Goal: Task Accomplishment & Management: Use online tool/utility

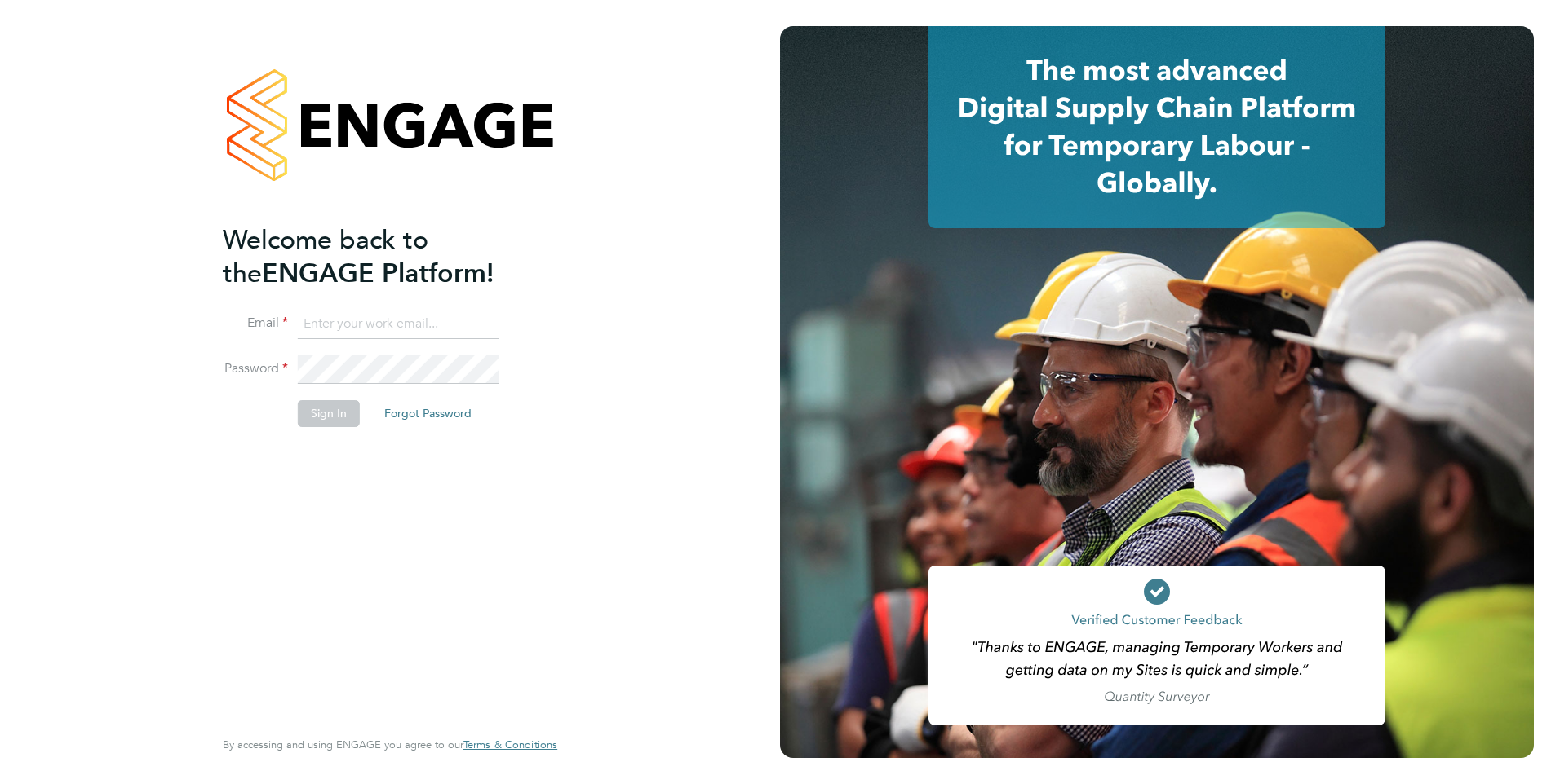
type input "[PERSON_NAME][EMAIL_ADDRESS][DOMAIN_NAME]"
click at [323, 419] on button "Sign In" at bounding box center [329, 413] width 62 height 26
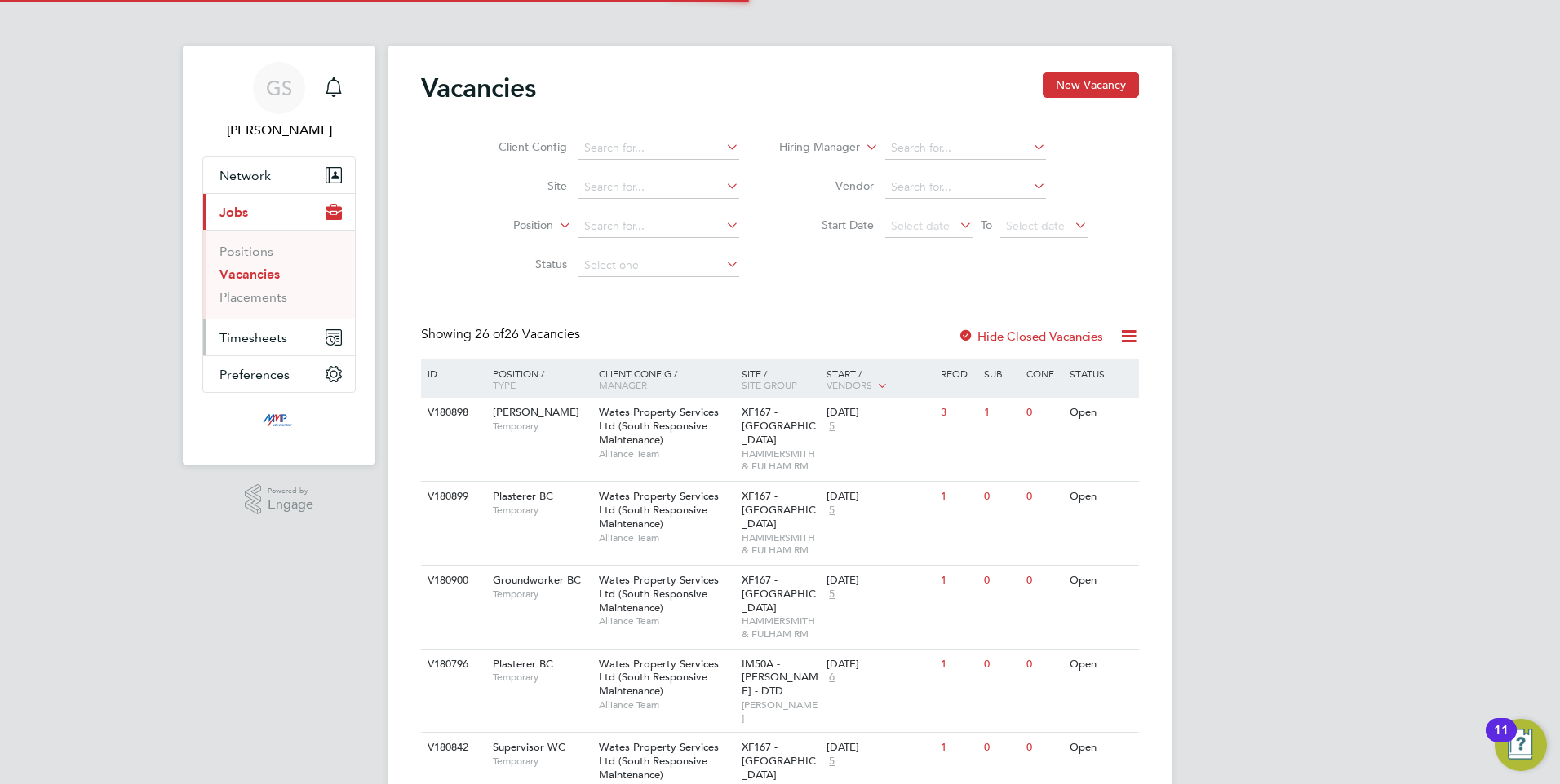
click at [251, 340] on span "Timesheets" at bounding box center [254, 339] width 68 height 16
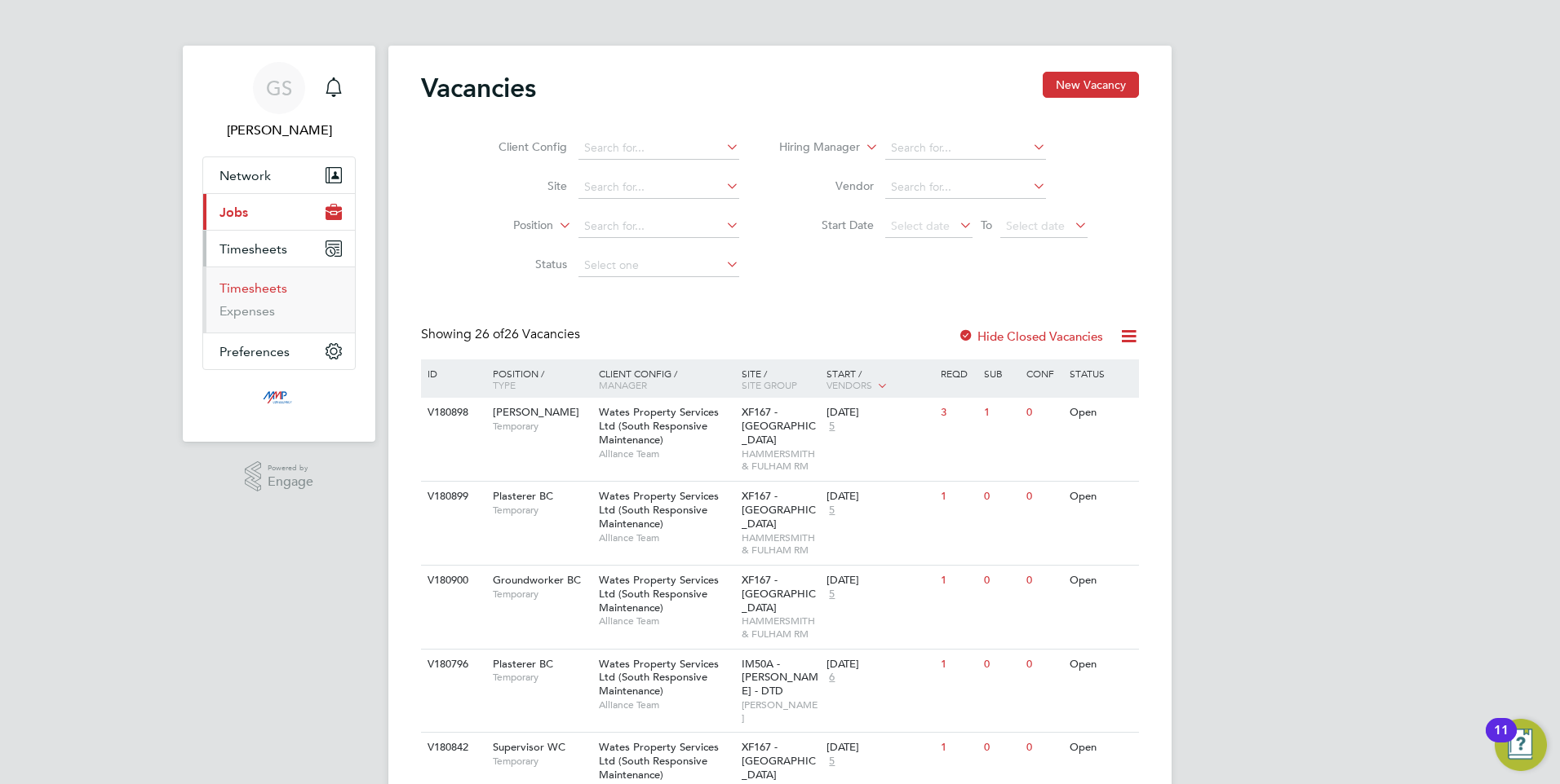
click at [247, 287] on link "Timesheets" at bounding box center [254, 289] width 68 height 16
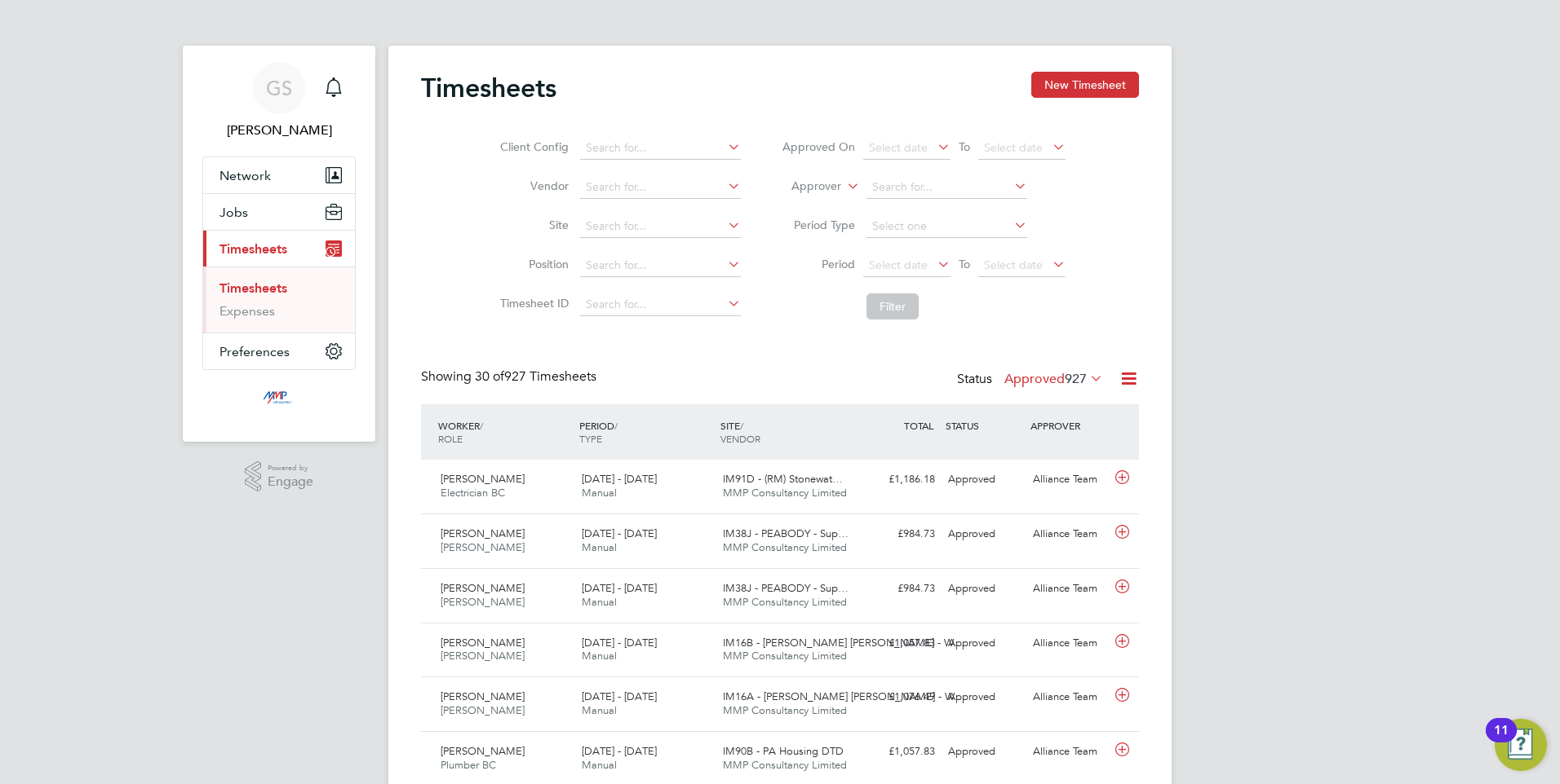
click at [1128, 381] on icon at bounding box center [1128, 379] width 20 height 20
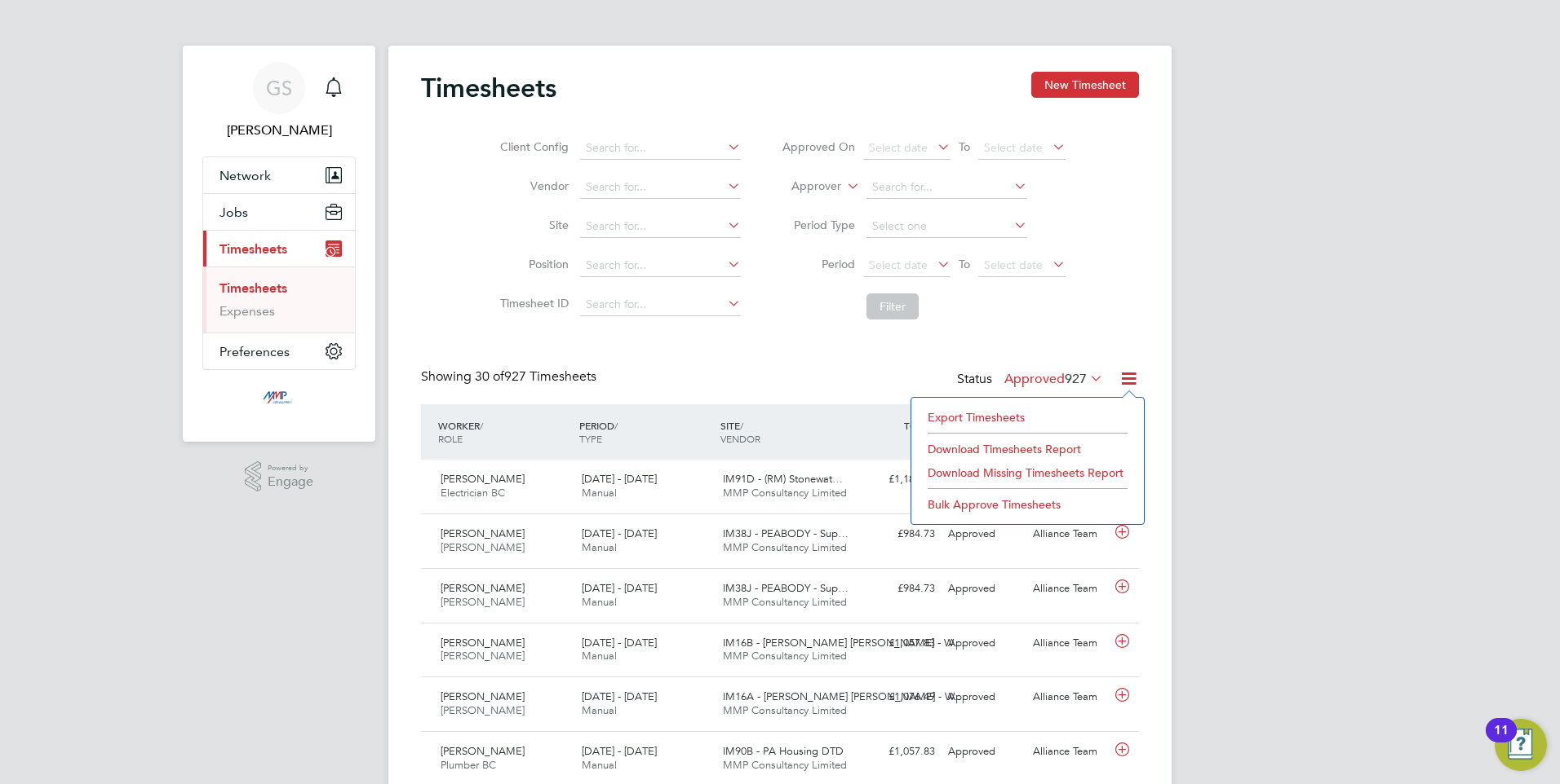
click at [959, 416] on li "Export Timesheets" at bounding box center [1027, 417] width 216 height 23
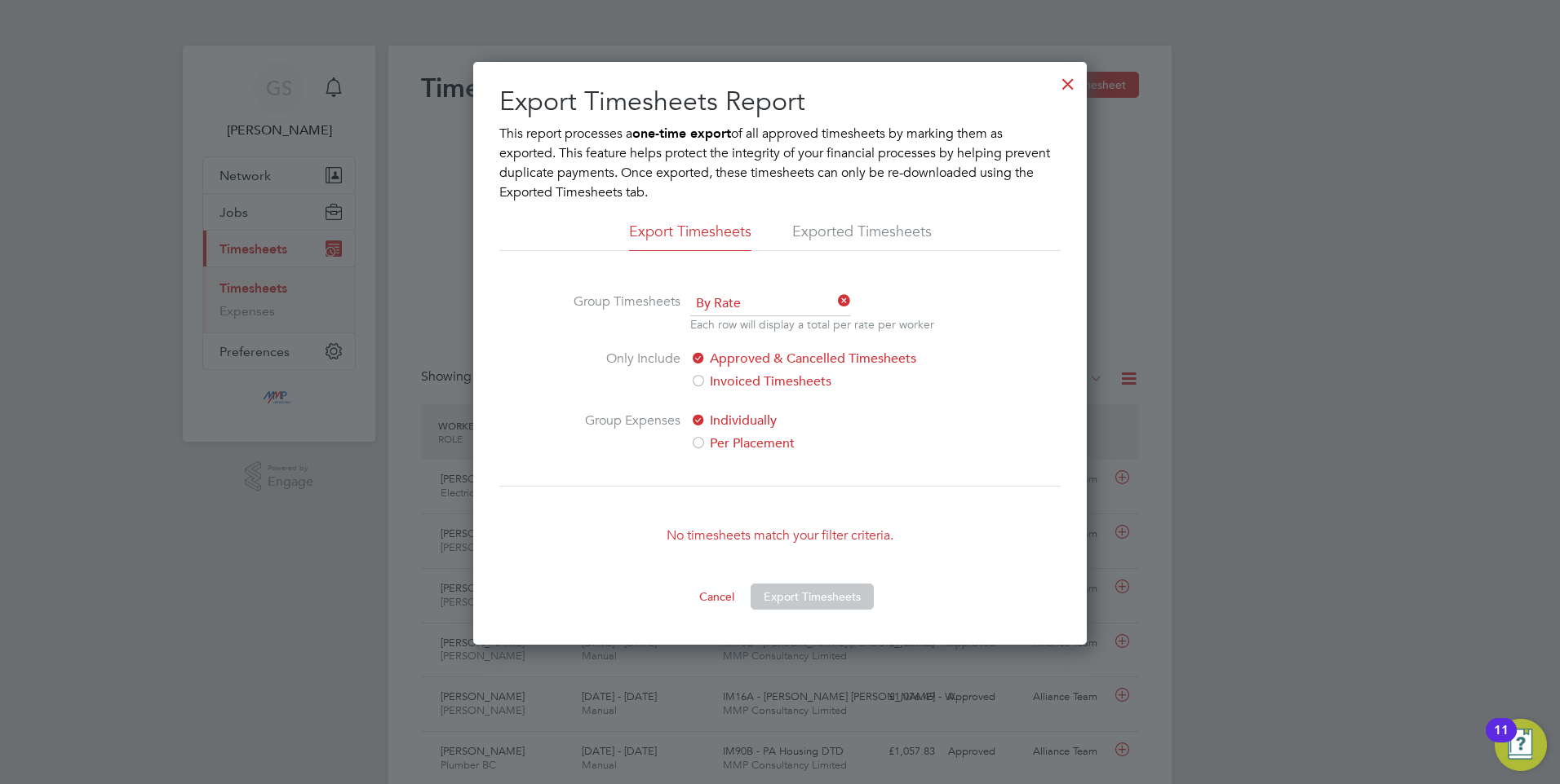
click at [1066, 88] on div at bounding box center [1067, 79] width 29 height 29
